Goal: Information Seeking & Learning: Learn about a topic

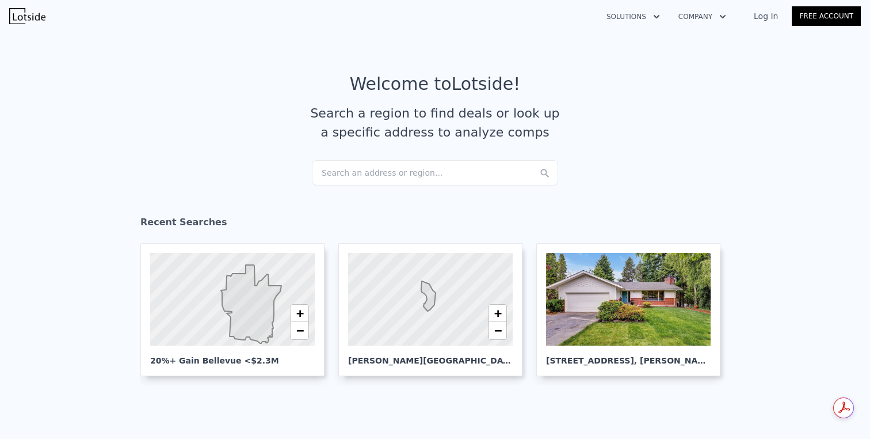
click at [770, 14] on link "Log In" at bounding box center [766, 16] width 52 height 12
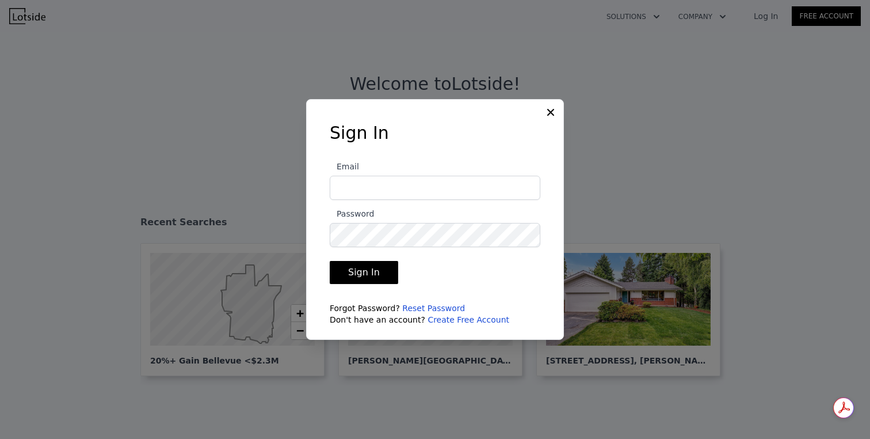
type input "[EMAIL_ADDRESS][DOMAIN_NAME]"
click at [365, 270] on button "Sign In" at bounding box center [364, 272] width 68 height 23
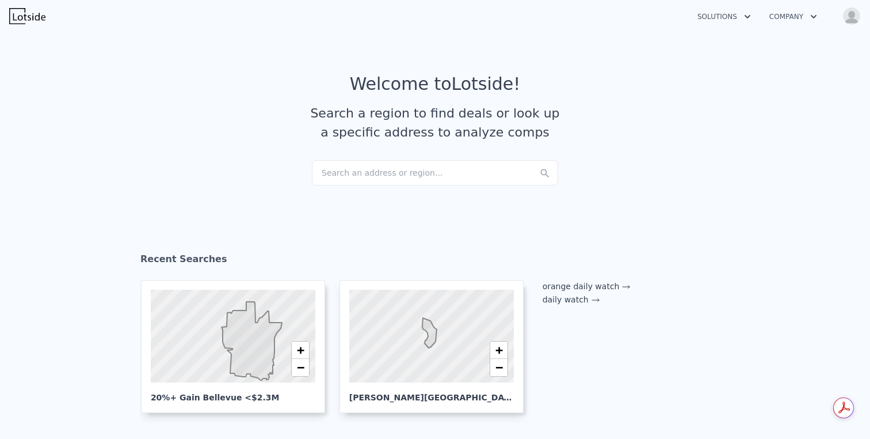
checkbox input "true"
click at [420, 178] on div "Search an address or region..." at bounding box center [435, 172] width 246 height 25
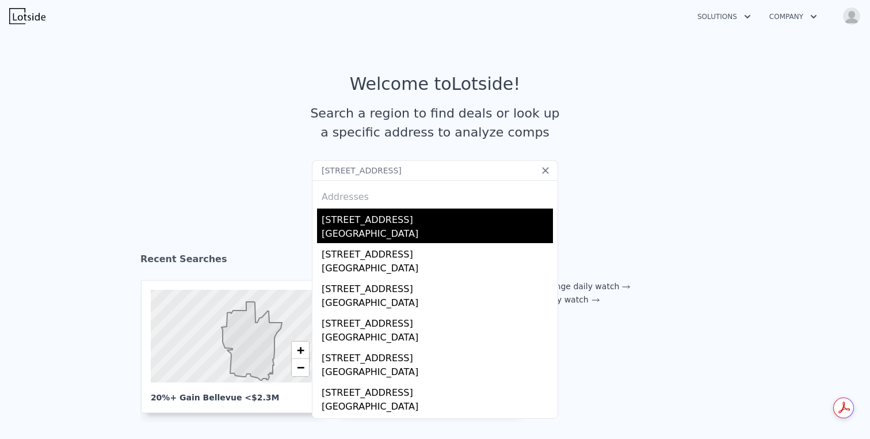
type input "[STREET_ADDRESS]"
click at [421, 212] on div "[STREET_ADDRESS]" at bounding box center [437, 217] width 231 height 18
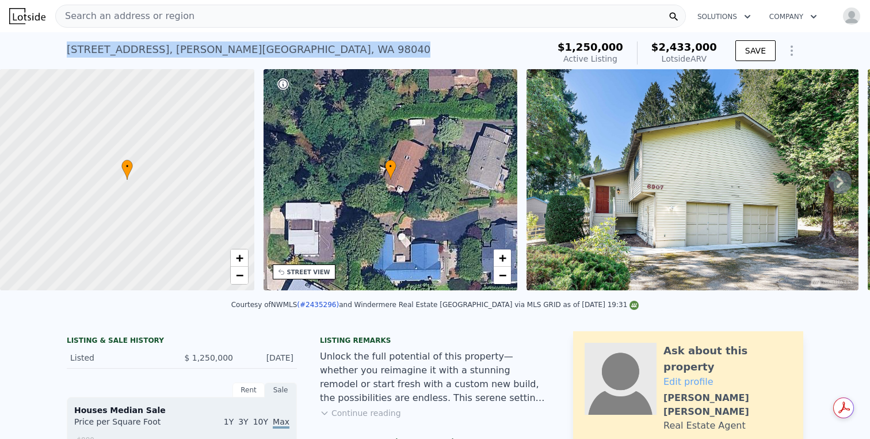
drag, startPoint x: 285, startPoint y: 48, endPoint x: 66, endPoint y: 46, distance: 219.3
click at [66, 46] on div "[STREET_ADDRESS] Active at $1.250m (~ARV $2.433m ) $1,250,000 Active Listing $2…" at bounding box center [435, 50] width 870 height 37
copy div "[STREET_ADDRESS]"
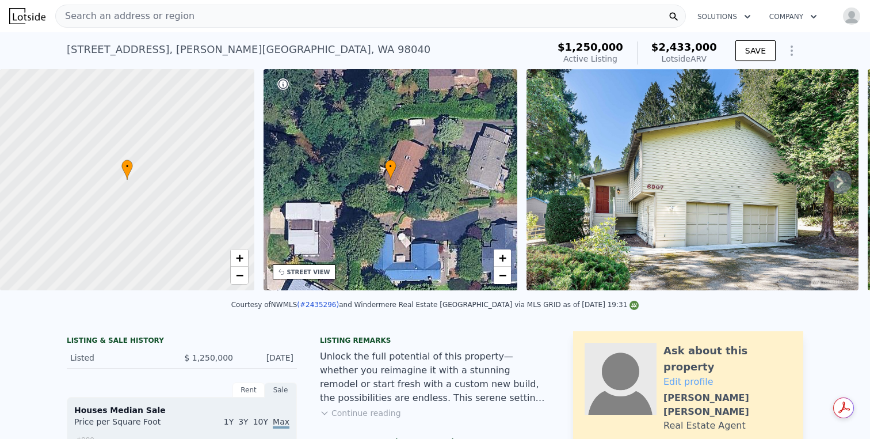
click at [247, 20] on div "Search an address or region" at bounding box center [370, 16] width 631 height 23
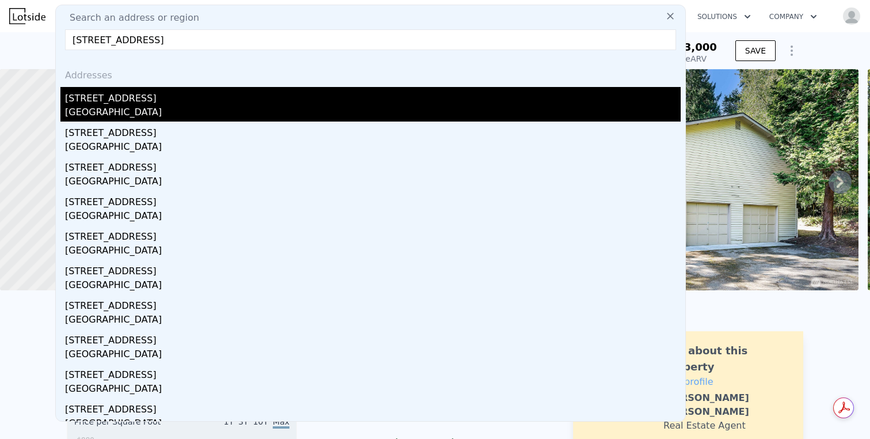
type input "[STREET_ADDRESS]"
click at [219, 89] on div "[STREET_ADDRESS]" at bounding box center [373, 96] width 616 height 18
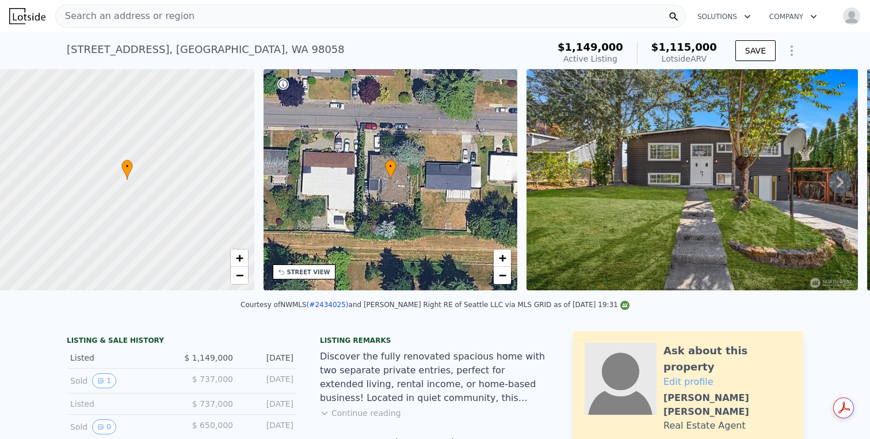
click at [22, 12] on img at bounding box center [27, 16] width 36 height 16
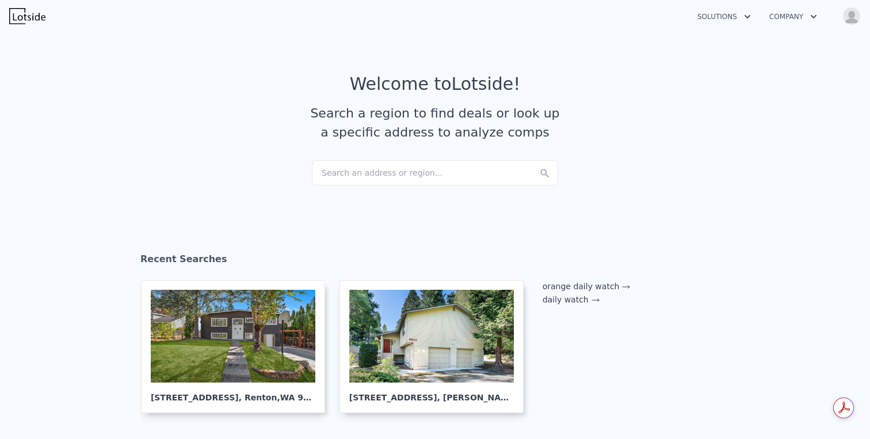
click at [447, 170] on div "Search an address or region..." at bounding box center [435, 172] width 246 height 25
